Goal: Task Accomplishment & Management: Manage account settings

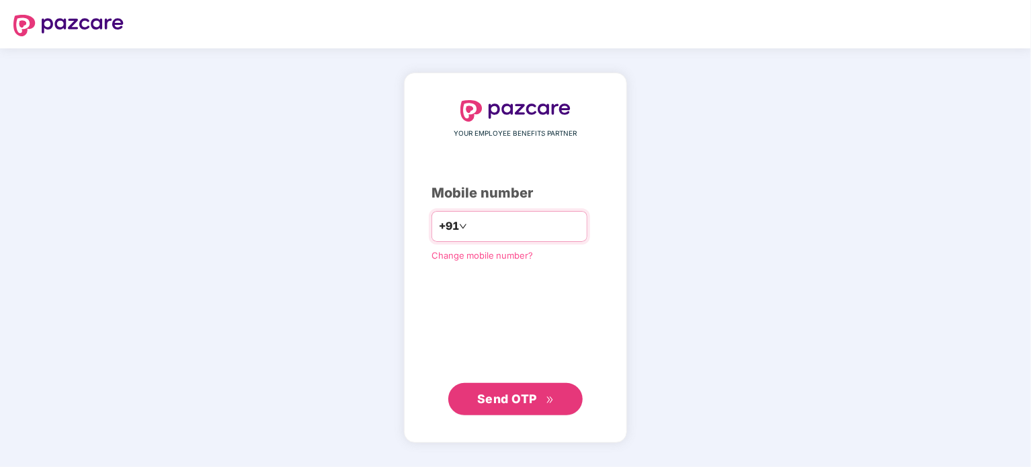
click at [511, 230] on input "number" at bounding box center [525, 227] width 110 height 22
type input "**********"
click at [513, 392] on span "Send OTP" at bounding box center [507, 399] width 60 height 14
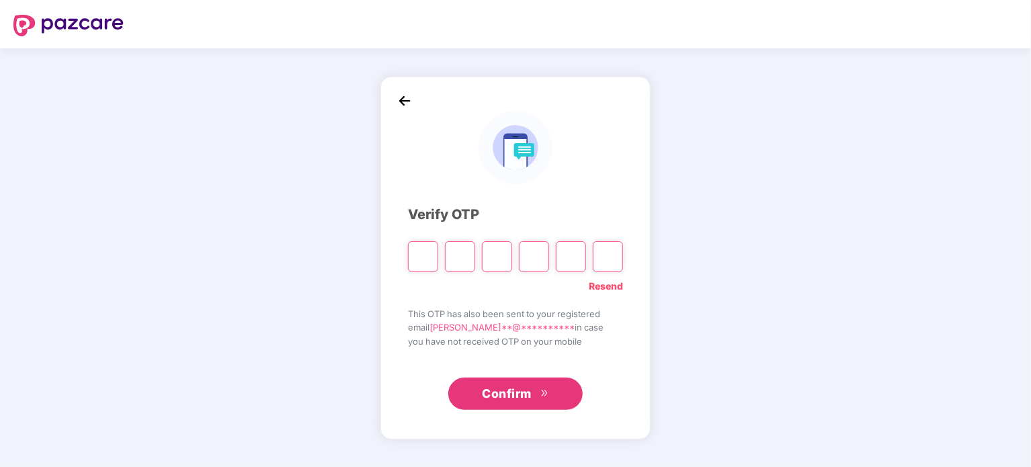
type input "*"
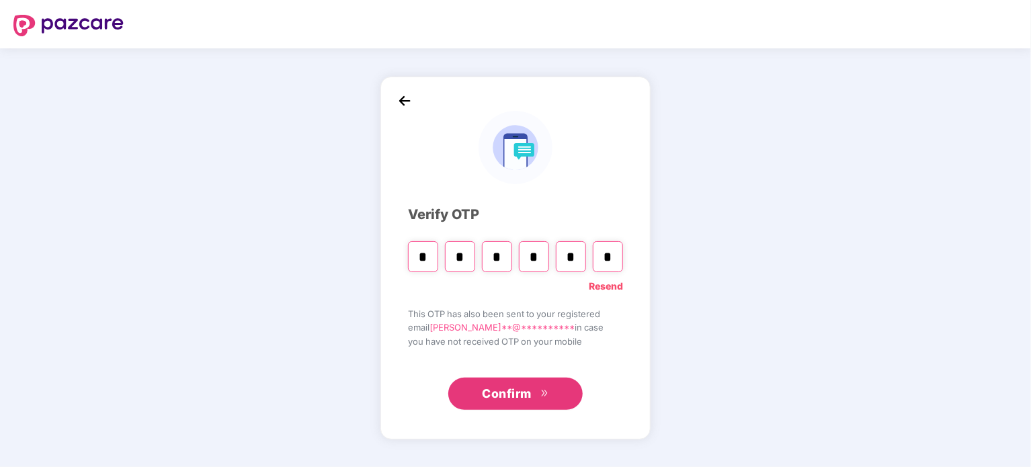
type input "*"
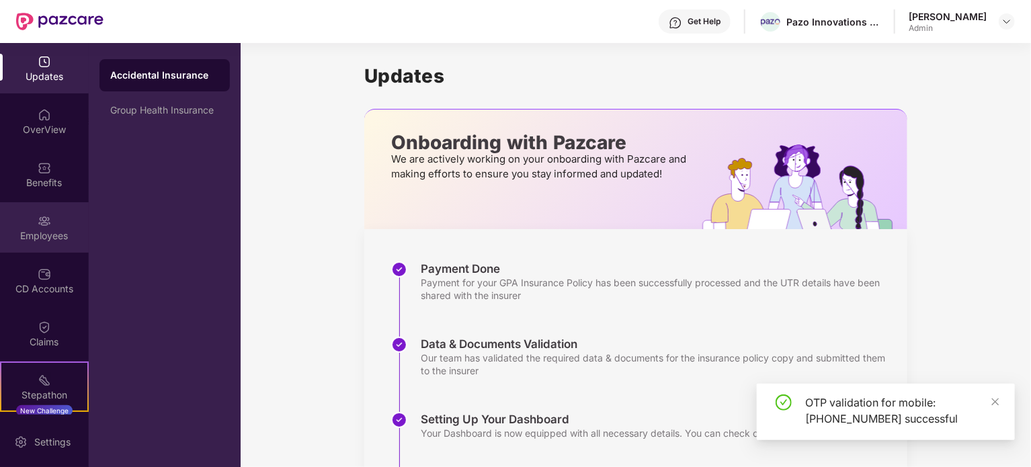
click at [42, 229] on div "Employees" at bounding box center [44, 235] width 89 height 13
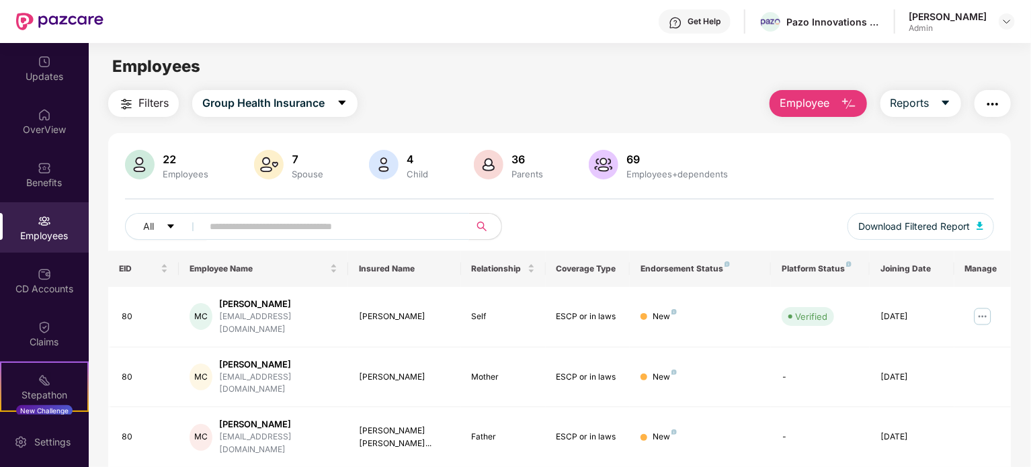
click at [241, 229] on input "text" at bounding box center [330, 226] width 241 height 20
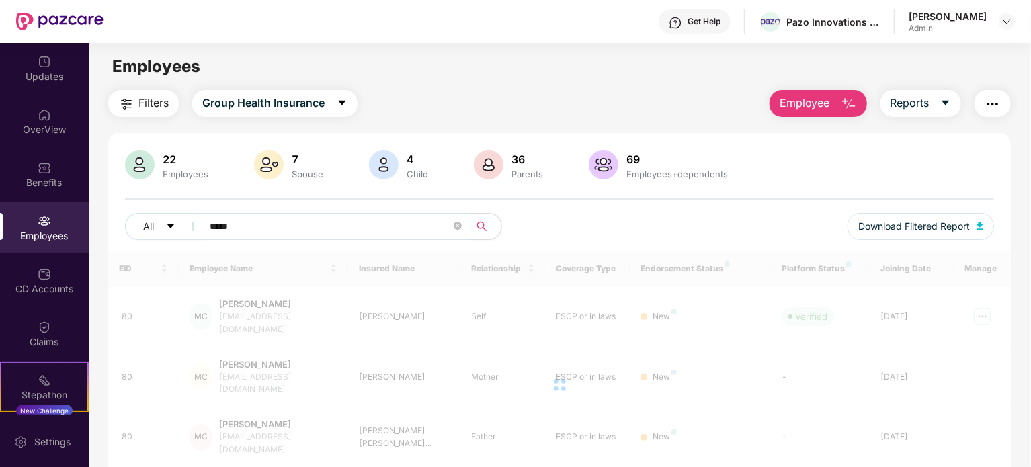
type input "*****"
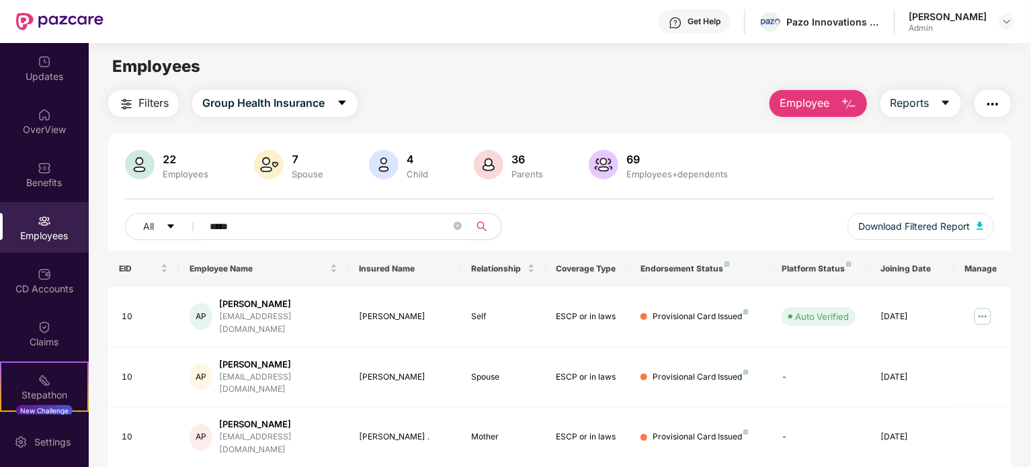
scroll to position [63, 0]
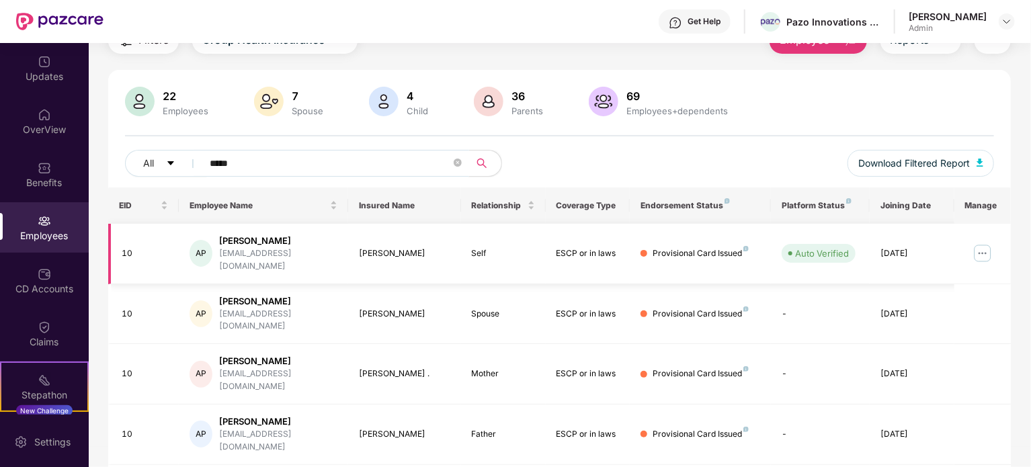
click at [291, 259] on div "[EMAIL_ADDRESS][DOMAIN_NAME]" at bounding box center [278, 260] width 118 height 26
click at [980, 248] on img at bounding box center [983, 254] width 22 height 22
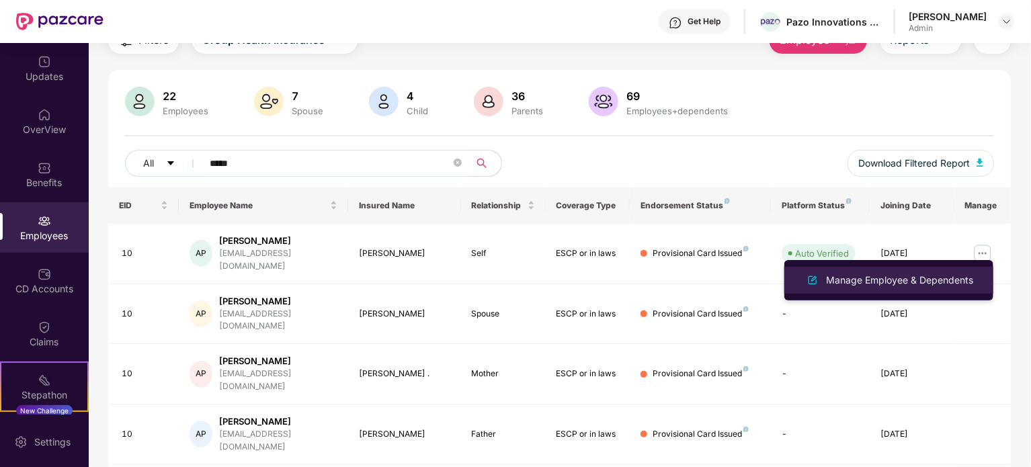
click at [901, 281] on div "Manage Employee & Dependents" at bounding box center [899, 280] width 153 height 15
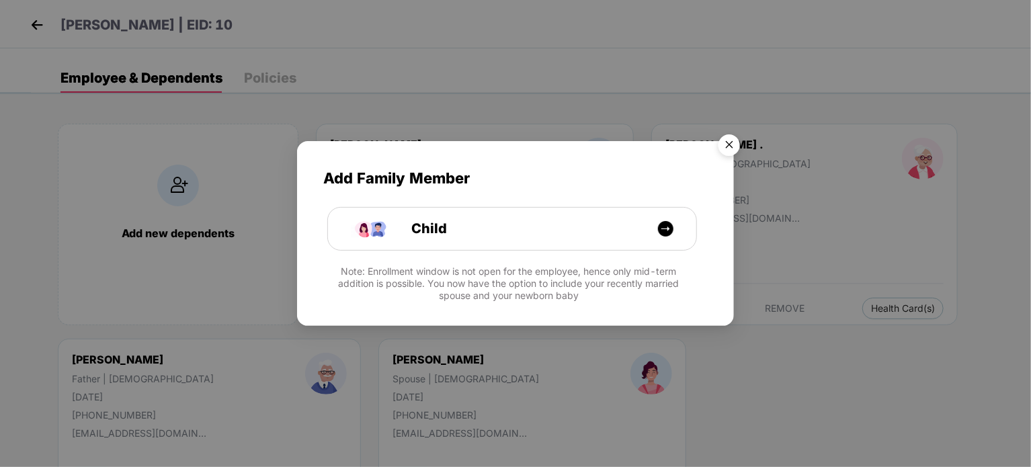
click at [733, 138] on img "Close" at bounding box center [729, 147] width 38 height 38
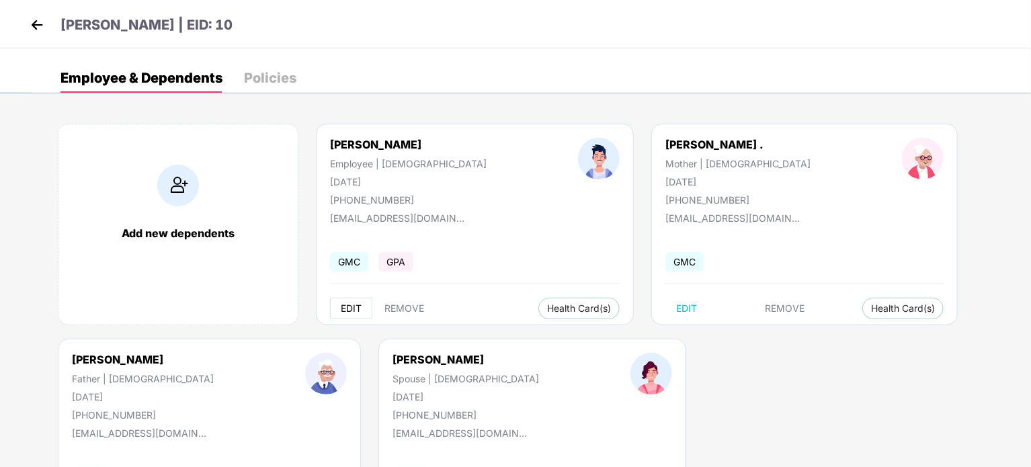
click at [349, 303] on span "EDIT" at bounding box center [351, 308] width 21 height 11
select select "****"
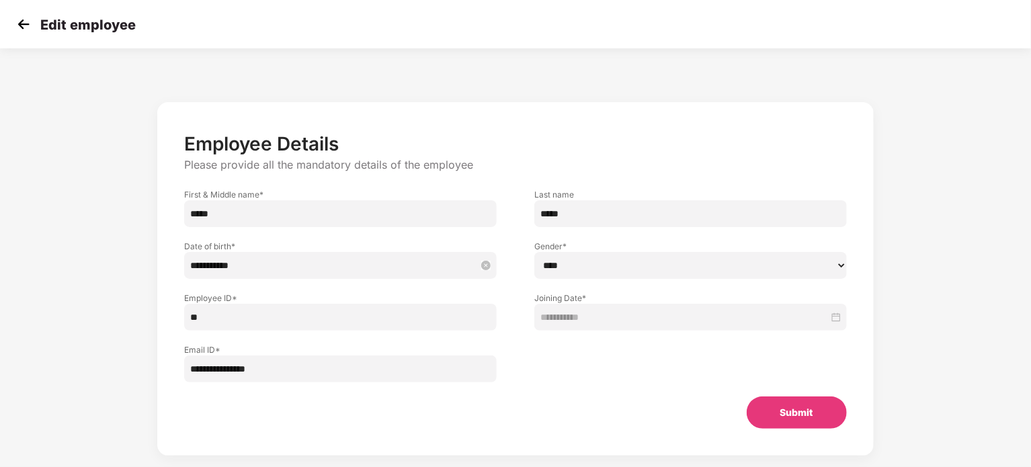
click at [271, 266] on input "**********" at bounding box center [333, 265] width 287 height 15
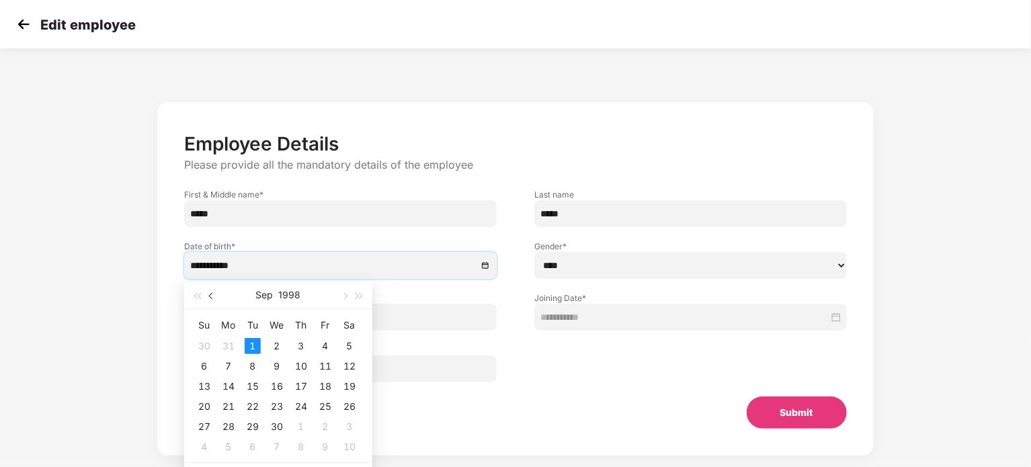
click at [210, 297] on span "button" at bounding box center [212, 296] width 7 height 7
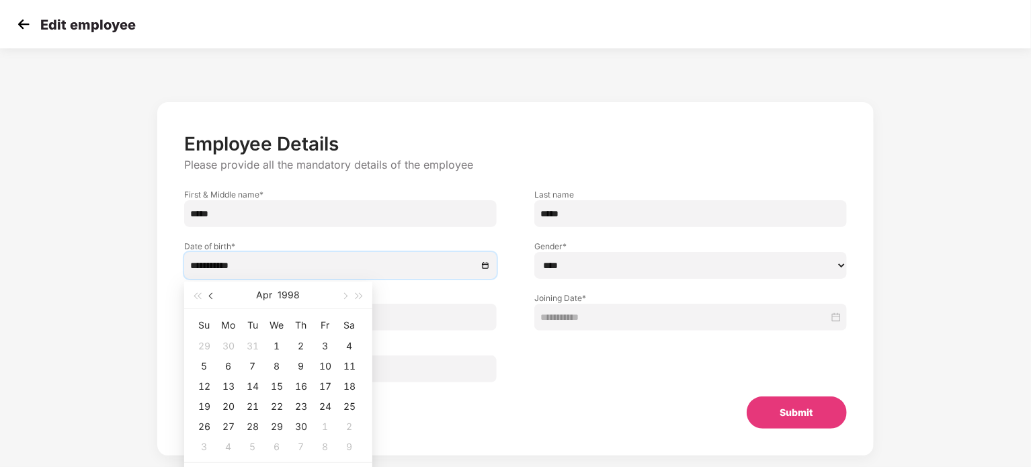
click at [210, 296] on span "button" at bounding box center [212, 296] width 7 height 7
type input "**********"
click at [324, 366] on div "9" at bounding box center [325, 366] width 16 height 16
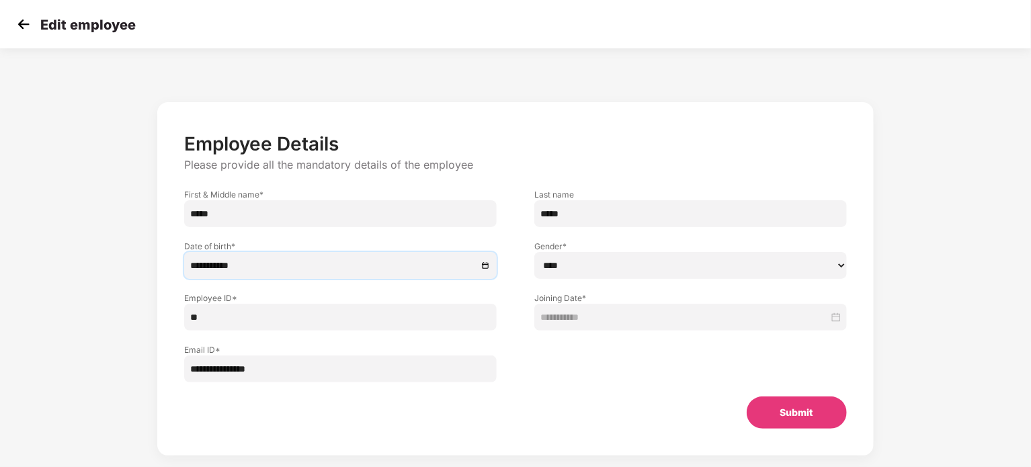
click at [808, 419] on button "Submit" at bounding box center [797, 413] width 100 height 32
click at [17, 24] on img at bounding box center [23, 24] width 20 height 20
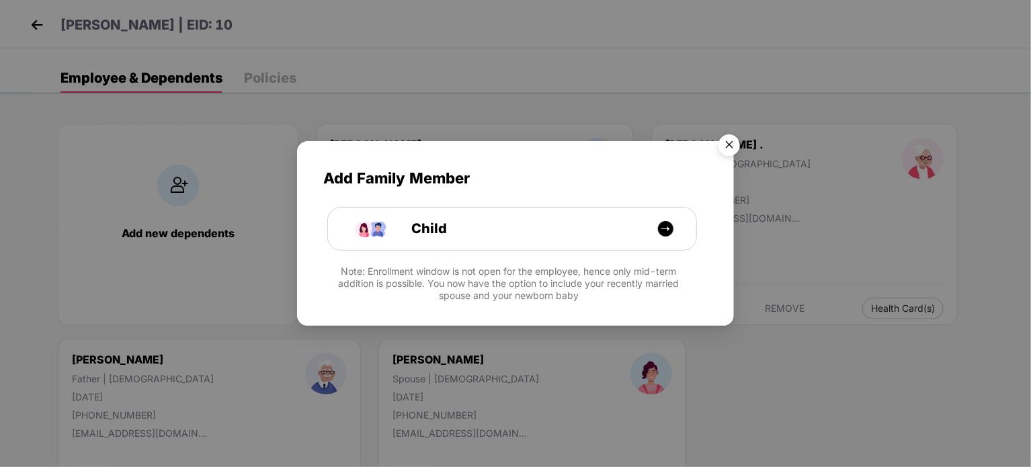
click at [724, 140] on img "Close" at bounding box center [729, 147] width 38 height 38
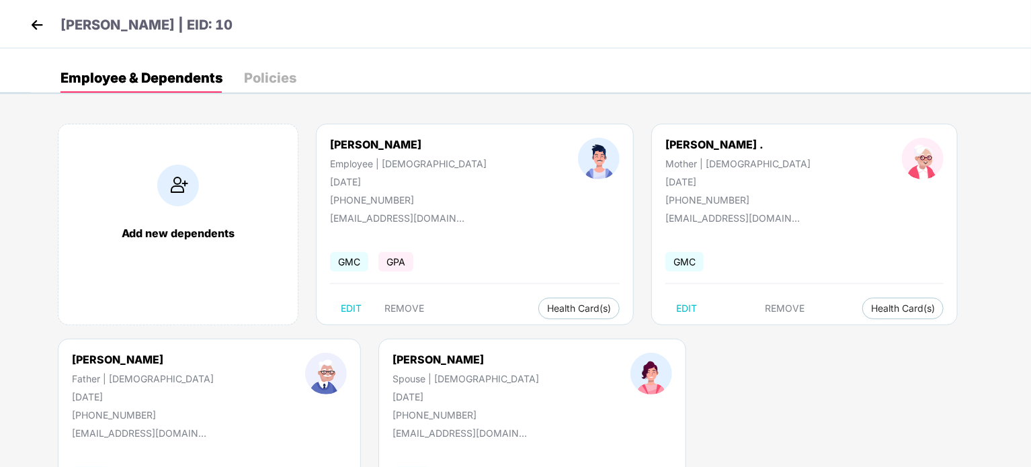
click at [26, 29] on div "[PERSON_NAME] | EID: 10" at bounding box center [515, 24] width 1031 height 48
click at [36, 26] on img at bounding box center [37, 25] width 20 height 20
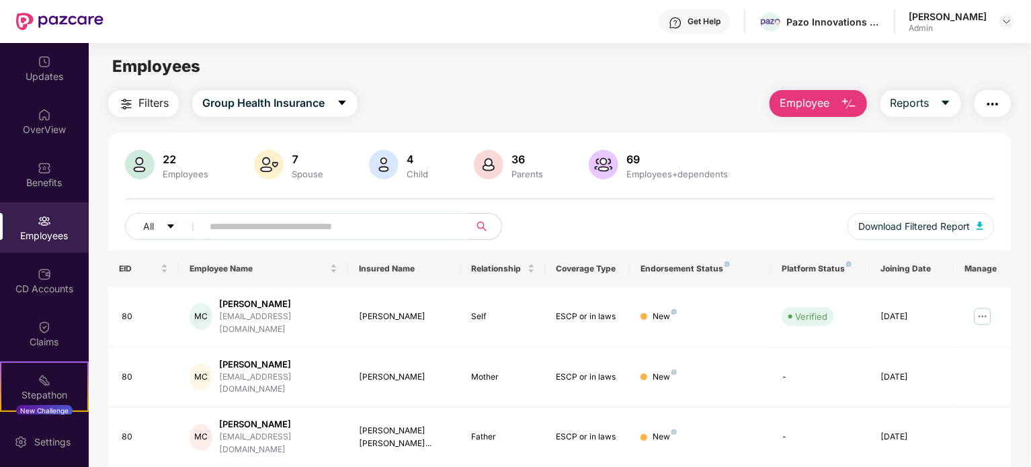
click at [264, 231] on input "text" at bounding box center [330, 226] width 241 height 20
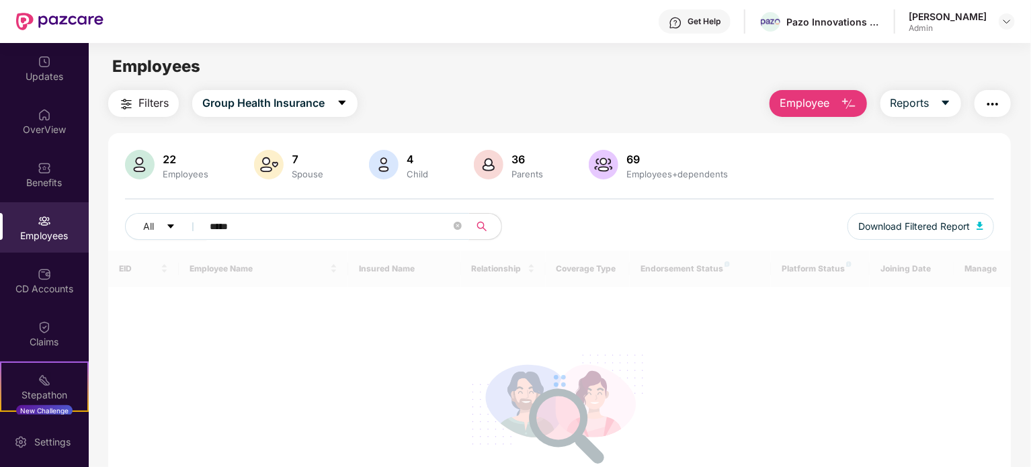
type input "*****"
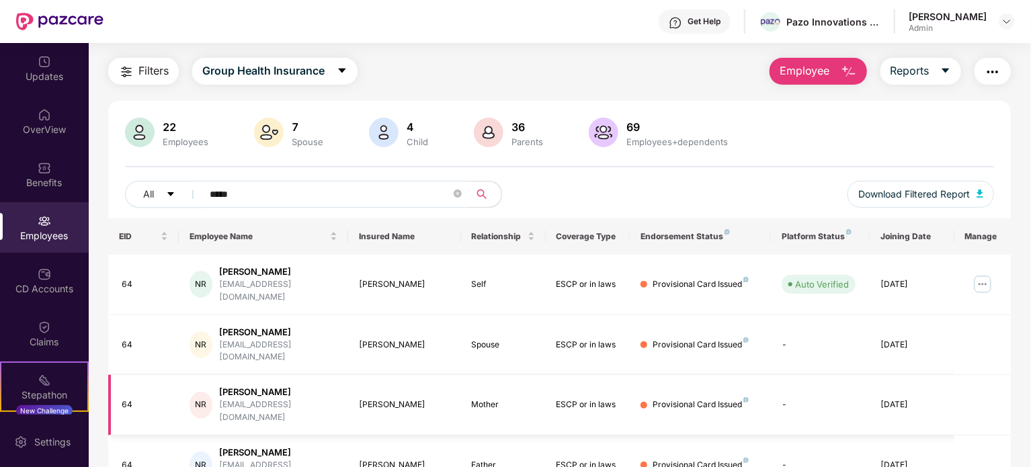
scroll to position [63, 0]
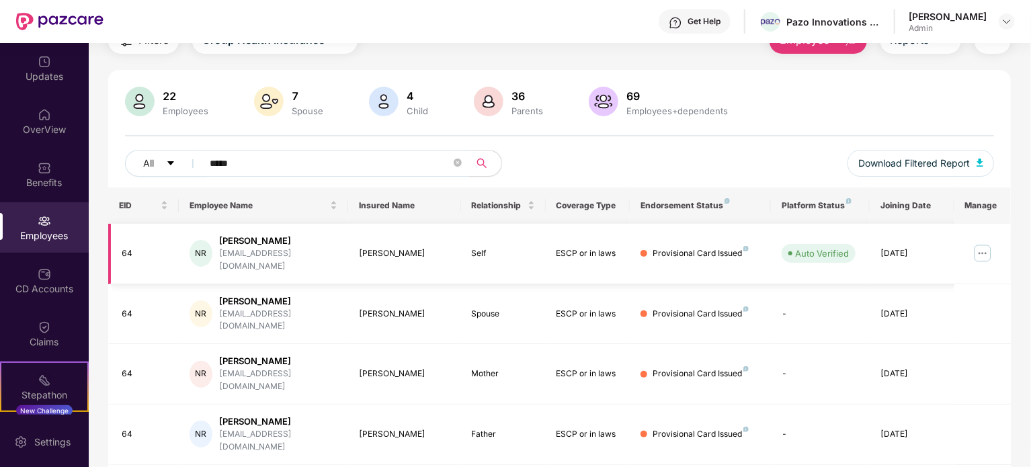
click at [306, 247] on div "NR [PERSON_NAME] [EMAIL_ADDRESS][DOMAIN_NAME]" at bounding box center [264, 254] width 148 height 38
click at [978, 244] on img at bounding box center [983, 254] width 22 height 22
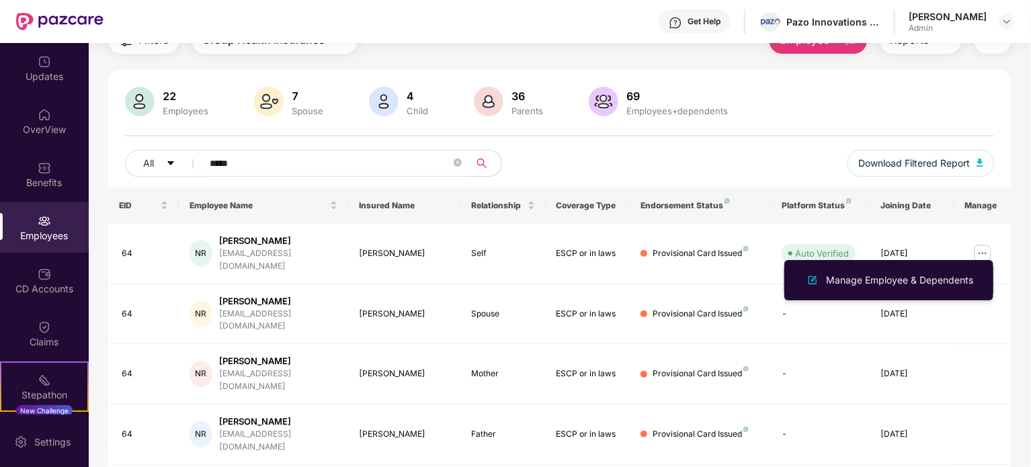
click at [864, 288] on div "Manage Employee & Dependents" at bounding box center [889, 280] width 174 height 16
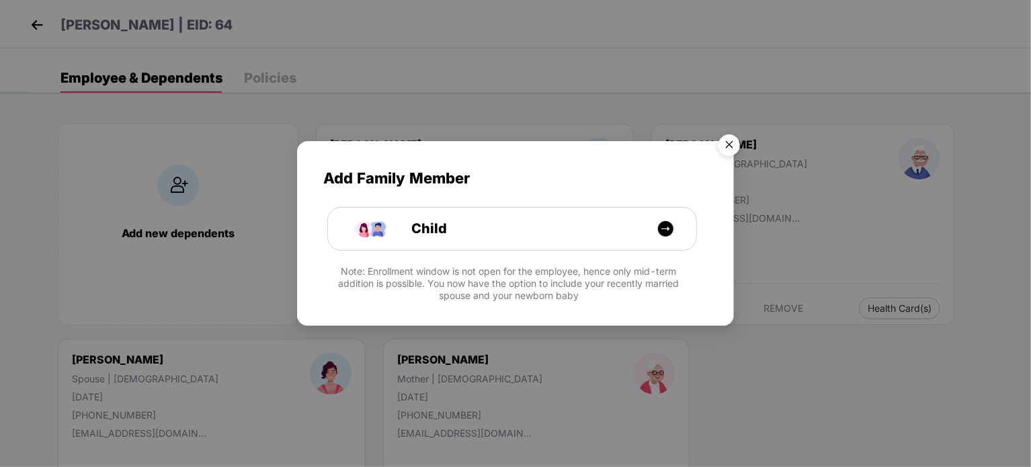
click at [731, 147] on img "Close" at bounding box center [729, 147] width 38 height 38
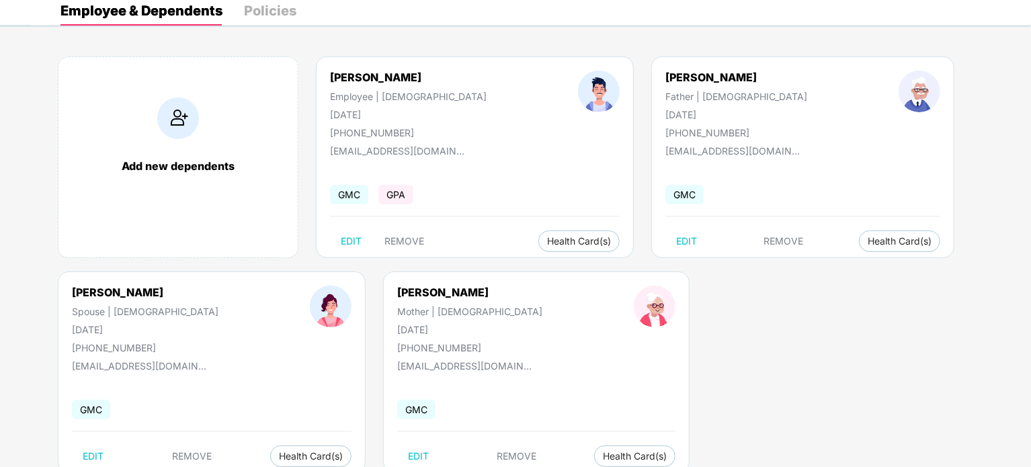
scroll to position [0, 0]
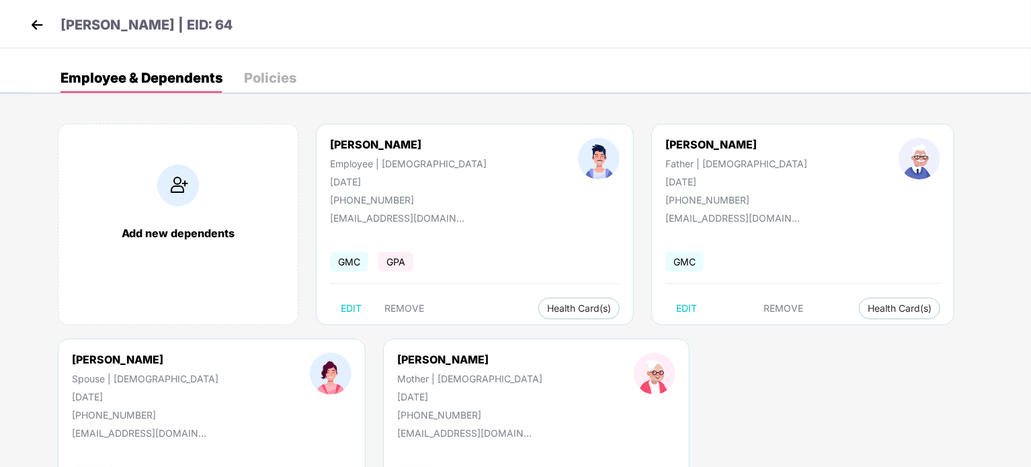
drag, startPoint x: 386, startPoint y: 187, endPoint x: 323, endPoint y: 186, distance: 63.2
click at [323, 186] on div "[PERSON_NAME] Employee | [DEMOGRAPHIC_DATA] [DATE] [PHONE_NUMBER]" at bounding box center [408, 172] width 248 height 68
click at [532, 204] on div at bounding box center [598, 172] width 133 height 68
click at [249, 76] on div "Policies" at bounding box center [270, 77] width 52 height 13
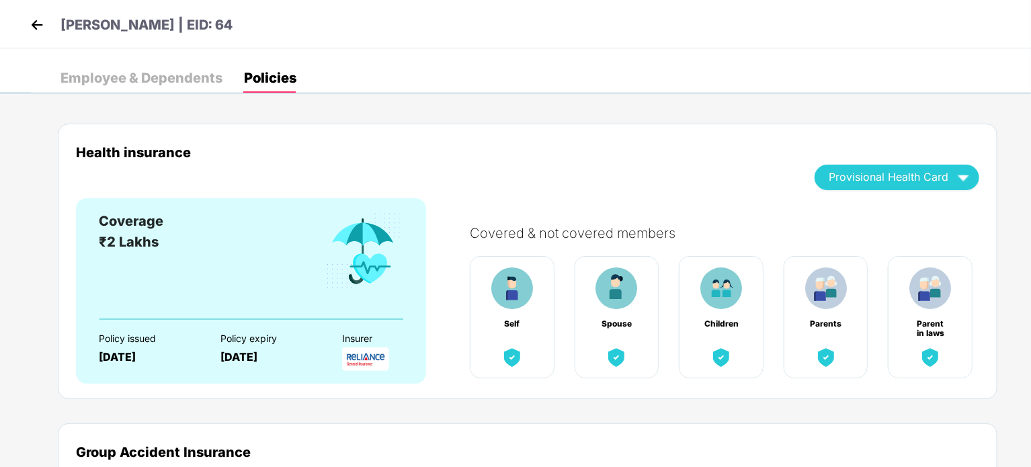
click at [36, 28] on img at bounding box center [37, 25] width 20 height 20
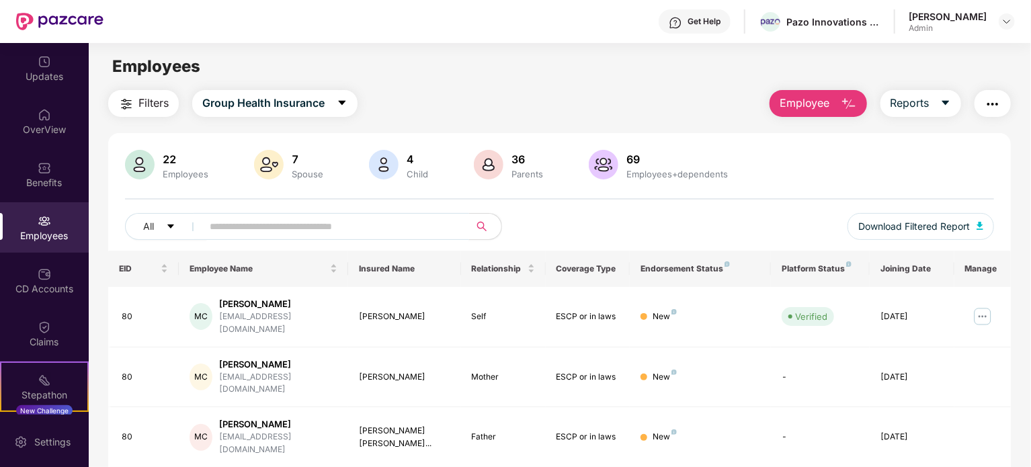
click at [298, 220] on input "text" at bounding box center [330, 226] width 241 height 20
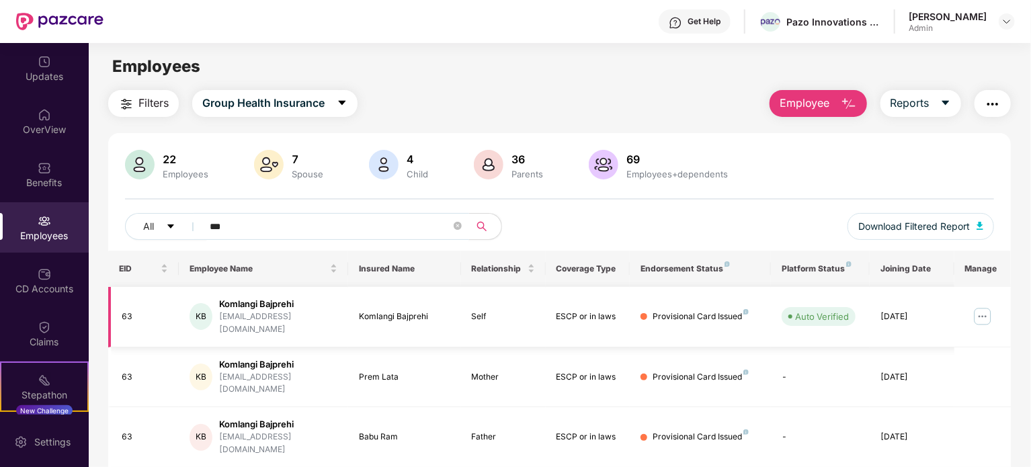
type input "***"
click at [290, 314] on div "[EMAIL_ADDRESS][DOMAIN_NAME]" at bounding box center [278, 323] width 118 height 26
click at [989, 312] on img at bounding box center [983, 317] width 22 height 22
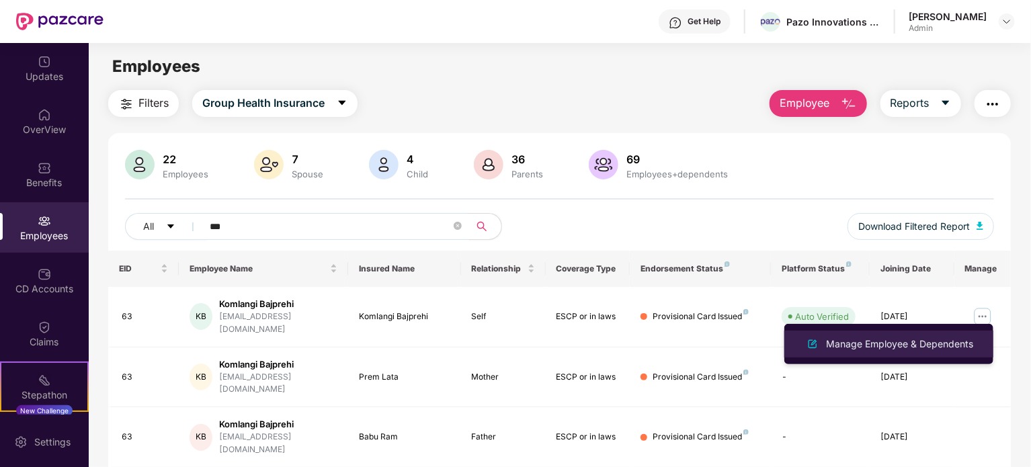
click at [900, 345] on div "Manage Employee & Dependents" at bounding box center [899, 344] width 153 height 15
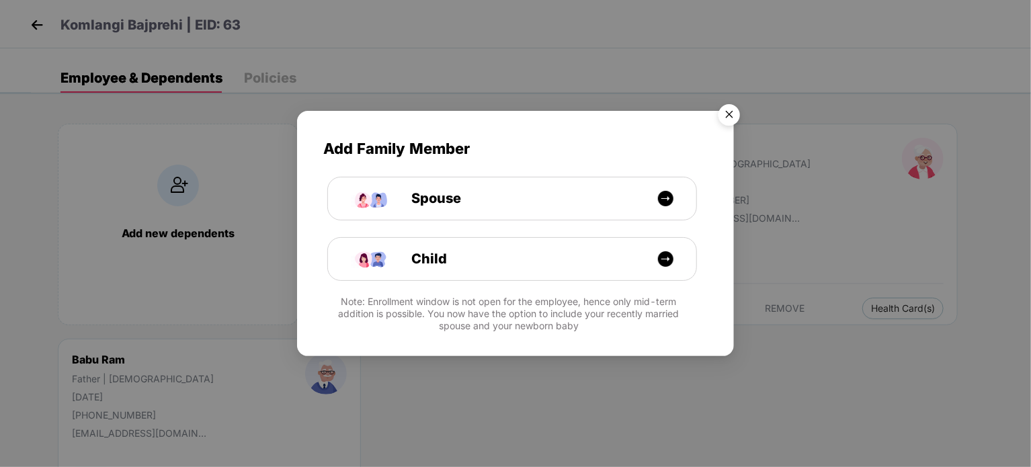
click at [737, 116] on img "Close" at bounding box center [729, 117] width 38 height 38
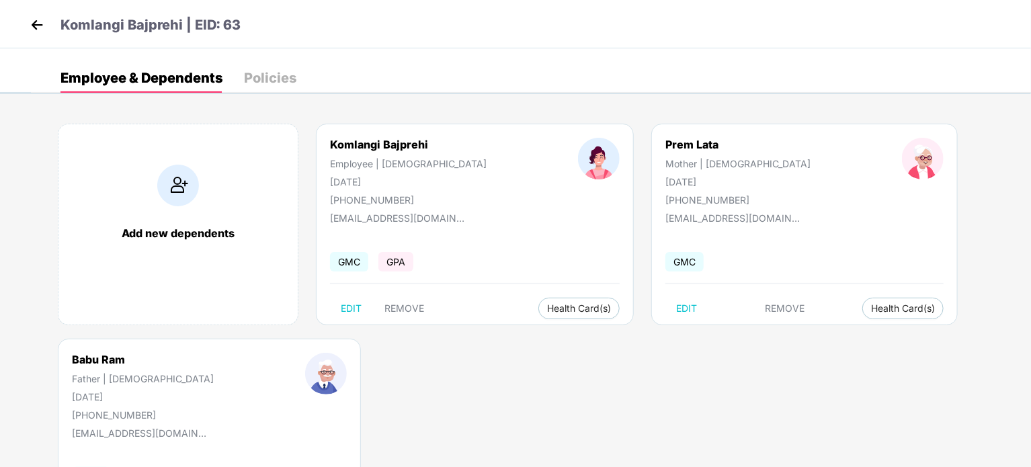
drag, startPoint x: 389, startPoint y: 181, endPoint x: 322, endPoint y: 181, distance: 67.2
click at [322, 181] on div "Komlangi Bajprehi Employee | [DEMOGRAPHIC_DATA] [DATE] [PHONE_NUMBER]" at bounding box center [408, 172] width 248 height 68
click at [414, 198] on div "[PHONE_NUMBER]" at bounding box center [408, 199] width 157 height 11
drag, startPoint x: 69, startPoint y: 360, endPoint x: 161, endPoint y: 360, distance: 92.1
click at [161, 360] on div "Babu Ram Father | [DEMOGRAPHIC_DATA] [DATE] [PHONE_NUMBER]" at bounding box center [142, 387] width 233 height 68
